Goal: Task Accomplishment & Management: Complete application form

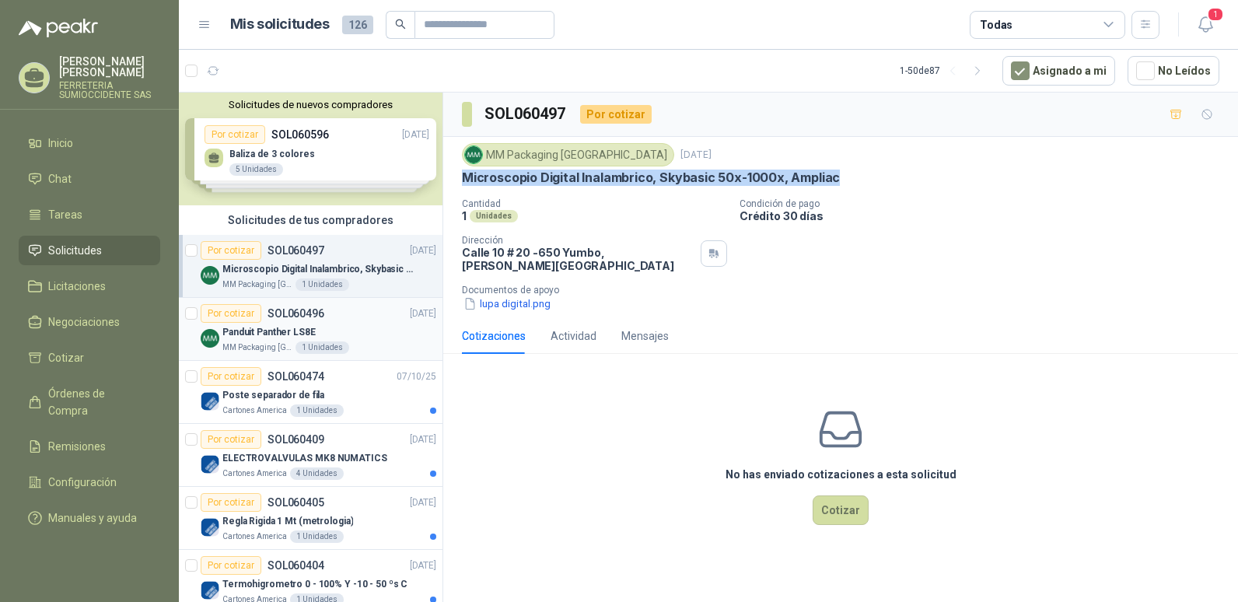
click at [263, 326] on p "Panduit Panther LS8E" at bounding box center [268, 332] width 93 height 15
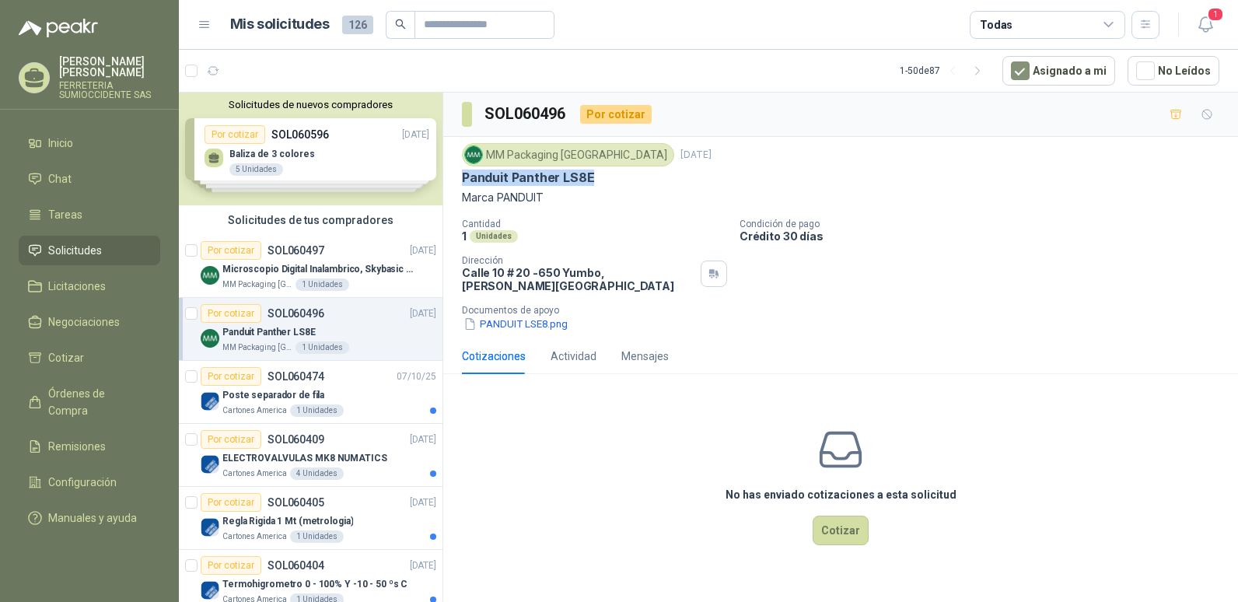
drag, startPoint x: 461, startPoint y: 175, endPoint x: 629, endPoint y: 180, distance: 168.0
click at [629, 180] on div "MM Packaging [GEOGRAPHIC_DATA] [DATE] Panduit Panther LS8E Marca PANDUIT Cantid…" at bounding box center [840, 237] width 795 height 201
drag, startPoint x: 629, startPoint y: 180, endPoint x: 535, endPoint y: 175, distance: 94.2
copy p "Panduit Panther LS8E"
click at [647, 482] on div "No has enviado cotizaciones a esta solicitud Cotizar" at bounding box center [840, 485] width 795 height 198
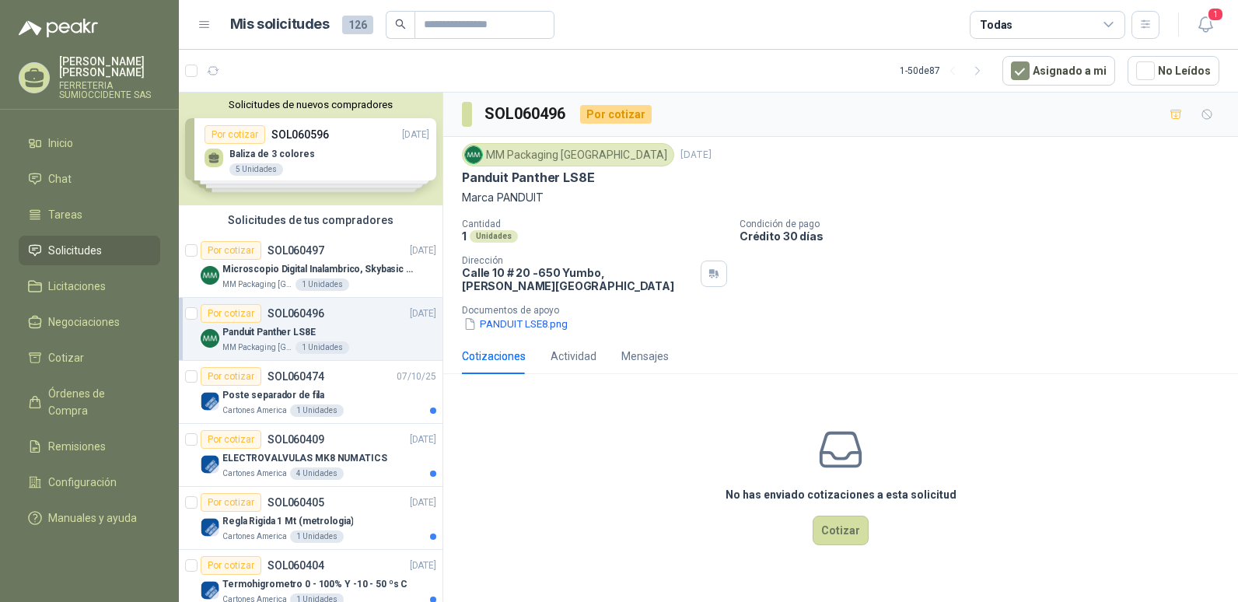
click at [1070, 363] on div "Cotizaciones Actividad Mensajes No has enviado cotizaciones a esta solicitud Co…" at bounding box center [840, 461] width 795 height 246
click at [508, 316] on button "PANDUIT LSE8.png" at bounding box center [515, 324] width 107 height 16
click at [837, 522] on button "Cotizar" at bounding box center [841, 531] width 56 height 30
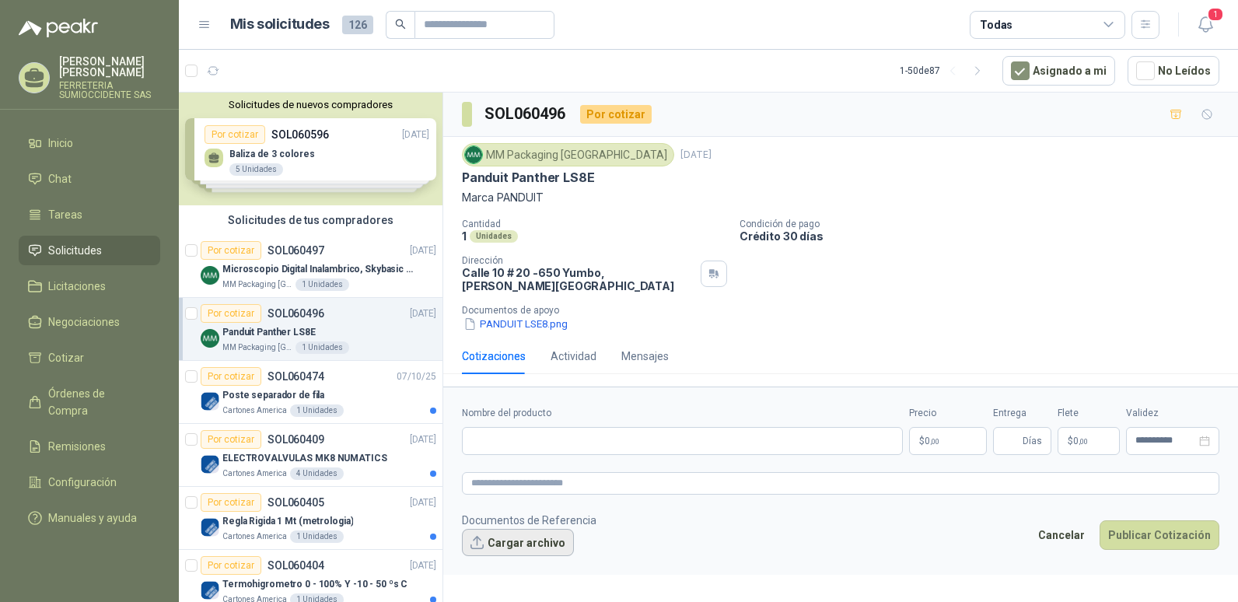
click at [526, 529] on button "Cargar archivo" at bounding box center [518, 543] width 112 height 28
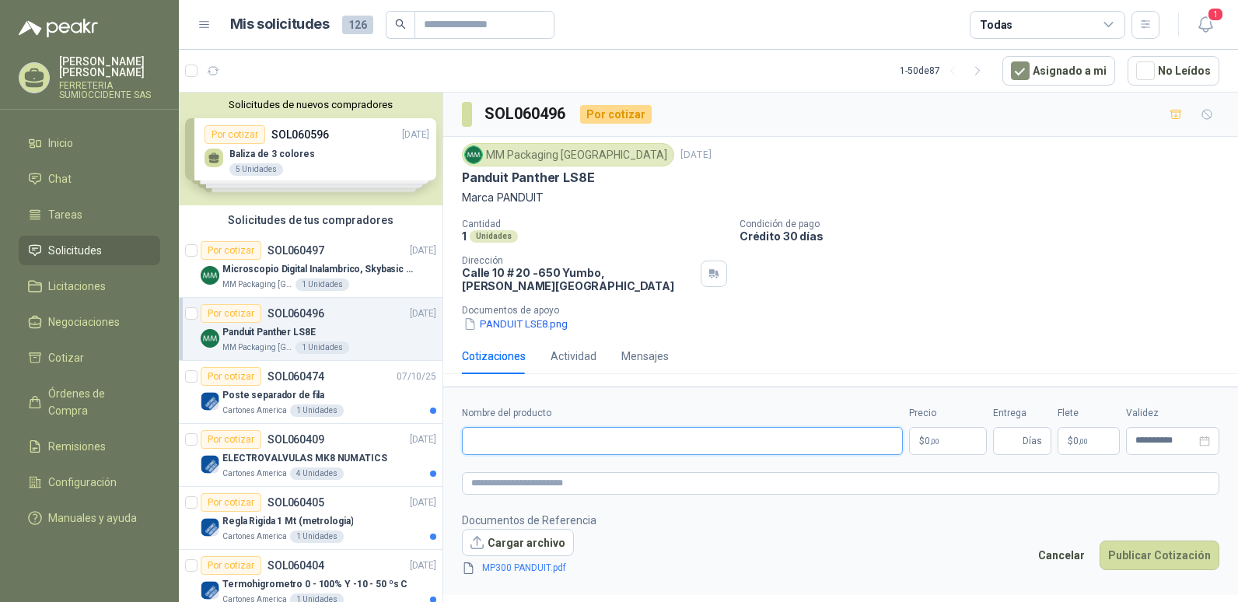
click at [495, 428] on input "Nombre del producto" at bounding box center [682, 441] width 441 height 28
type input "*"
type input "**********"
